Goal: Transaction & Acquisition: Obtain resource

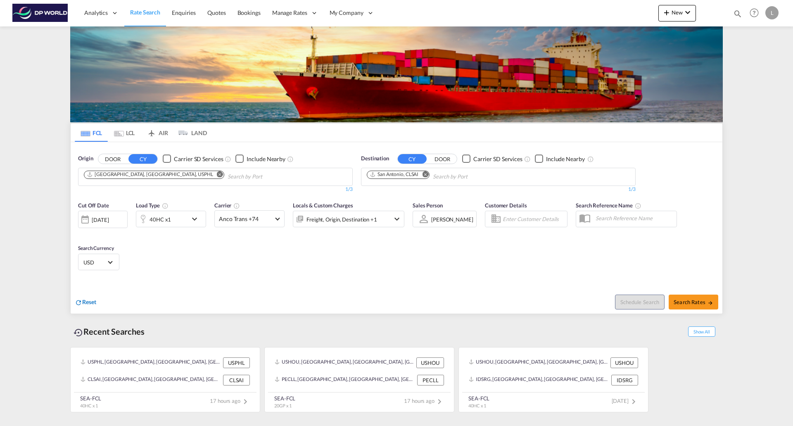
click at [87, 301] on span "Reset" at bounding box center [89, 301] width 14 height 7
click at [190, 212] on div "20GP x1" at bounding box center [171, 219] width 70 height 17
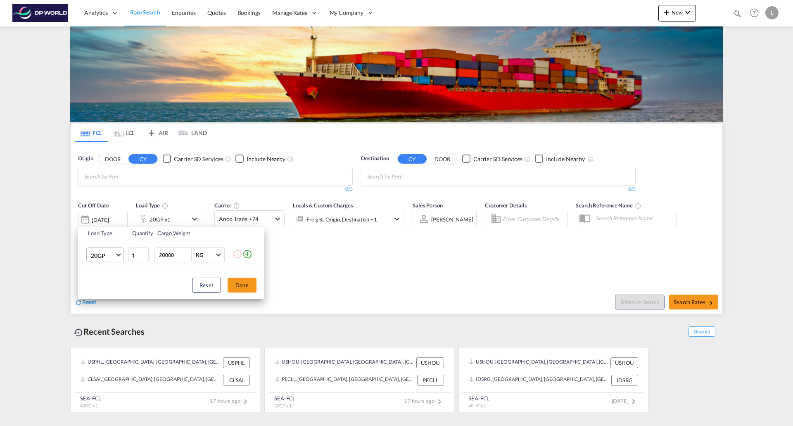
click at [114, 257] on span "20GP" at bounding box center [103, 256] width 24 height 8
click at [105, 293] on div "40HC" at bounding box center [98, 295] width 15 height 8
click at [152, 177] on div "Load Type Quantity Cargo Weight 40HC 1 20000 KG KG Load type addition is restri…" at bounding box center [396, 213] width 793 height 426
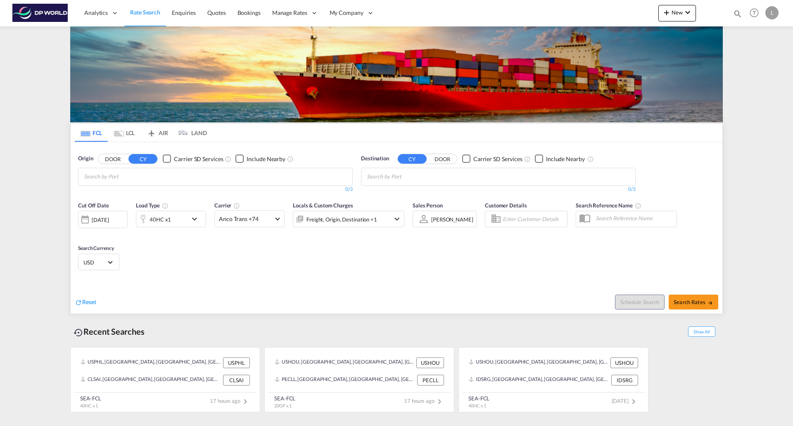
click at [152, 177] on input "Chips input." at bounding box center [123, 176] width 79 height 13
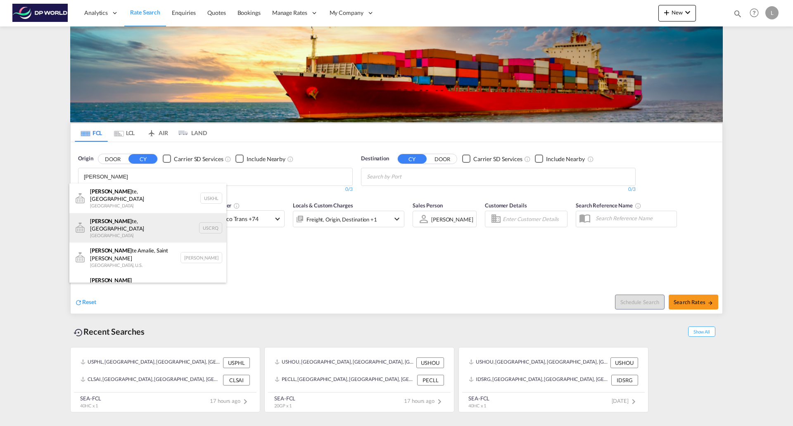
scroll to position [41, 0]
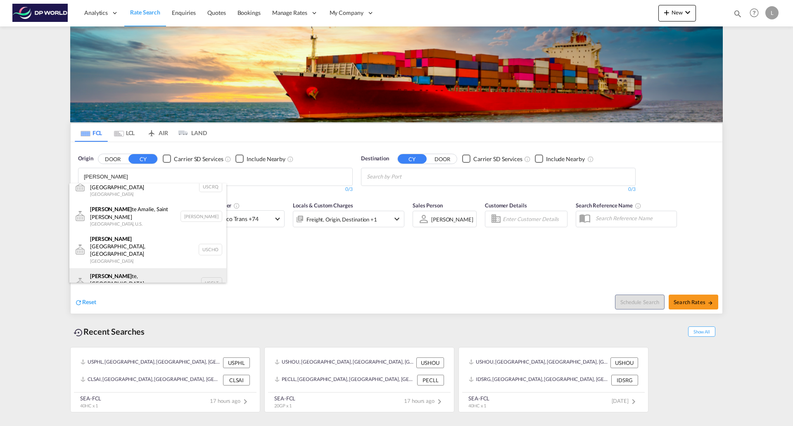
type input "[PERSON_NAME]"
click at [135, 268] on div "[PERSON_NAME], [GEOGRAPHIC_DATA] [GEOGRAPHIC_DATA] USCLT" at bounding box center [147, 283] width 157 height 30
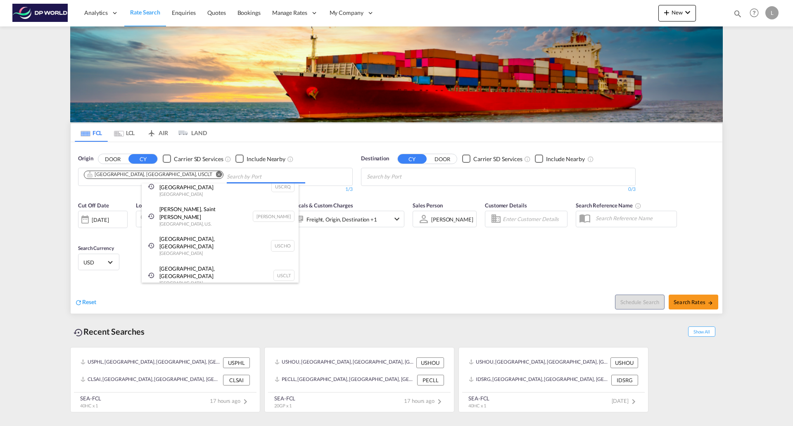
scroll to position [0, 0]
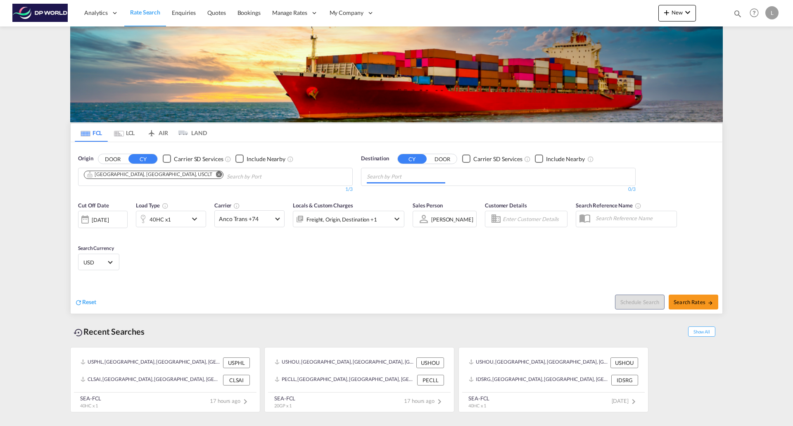
click at [451, 178] on md-chips at bounding box center [499, 176] width 274 height 17
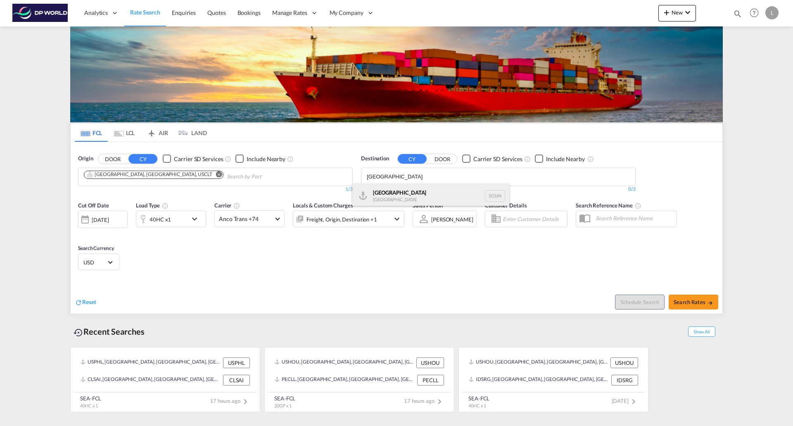
type input "[GEOGRAPHIC_DATA]"
click at [389, 196] on div "Singapore [GEOGRAPHIC_DATA] [GEOGRAPHIC_DATA]" at bounding box center [430, 195] width 157 height 25
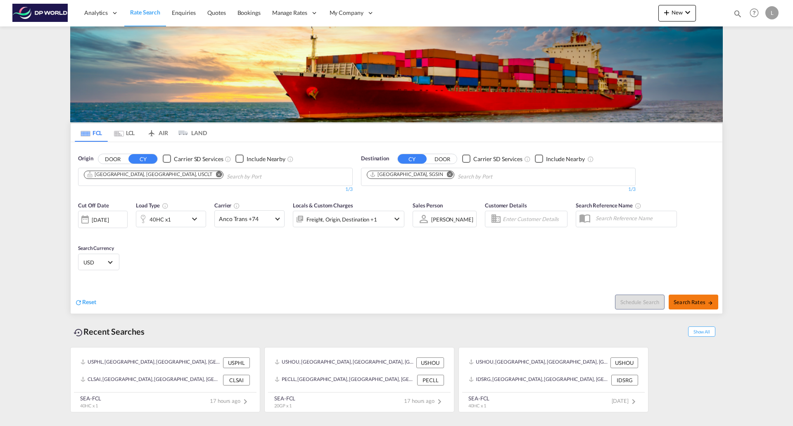
click at [684, 300] on span "Search Rates" at bounding box center [694, 302] width 40 height 7
type input "USCLT to SGSIN / [DATE]"
